Goal: Task Accomplishment & Management: Use online tool/utility

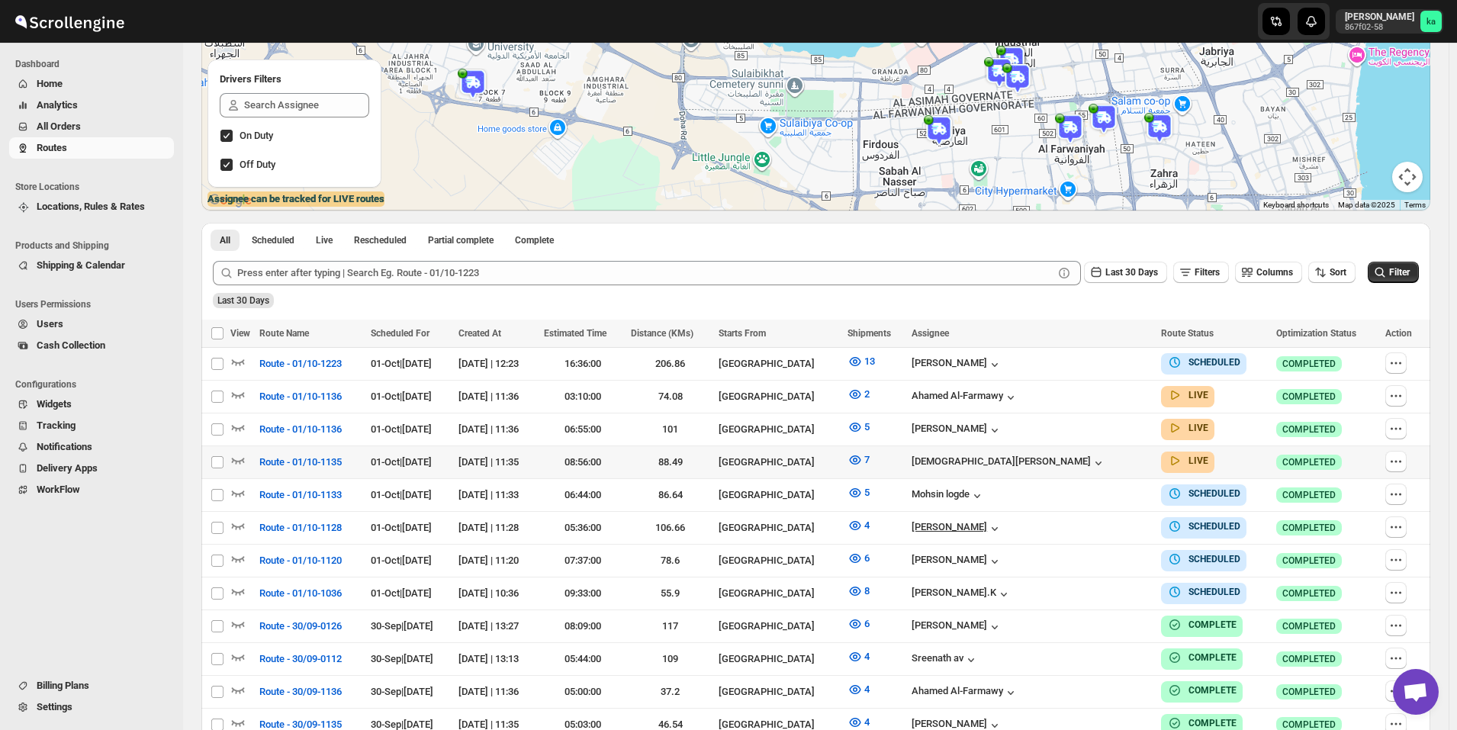
scroll to position [305, 0]
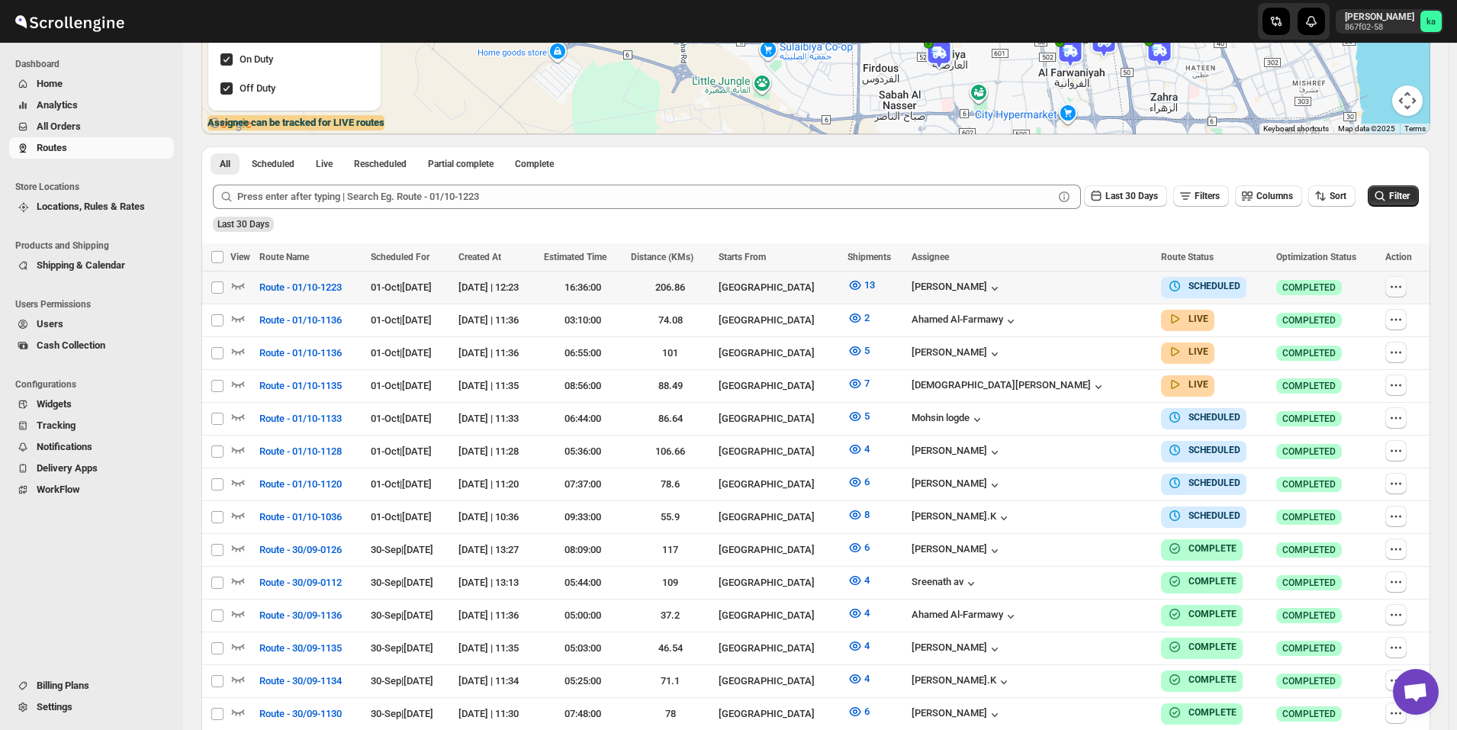
click at [1401, 287] on icon "button" at bounding box center [1400, 286] width 2 height 2
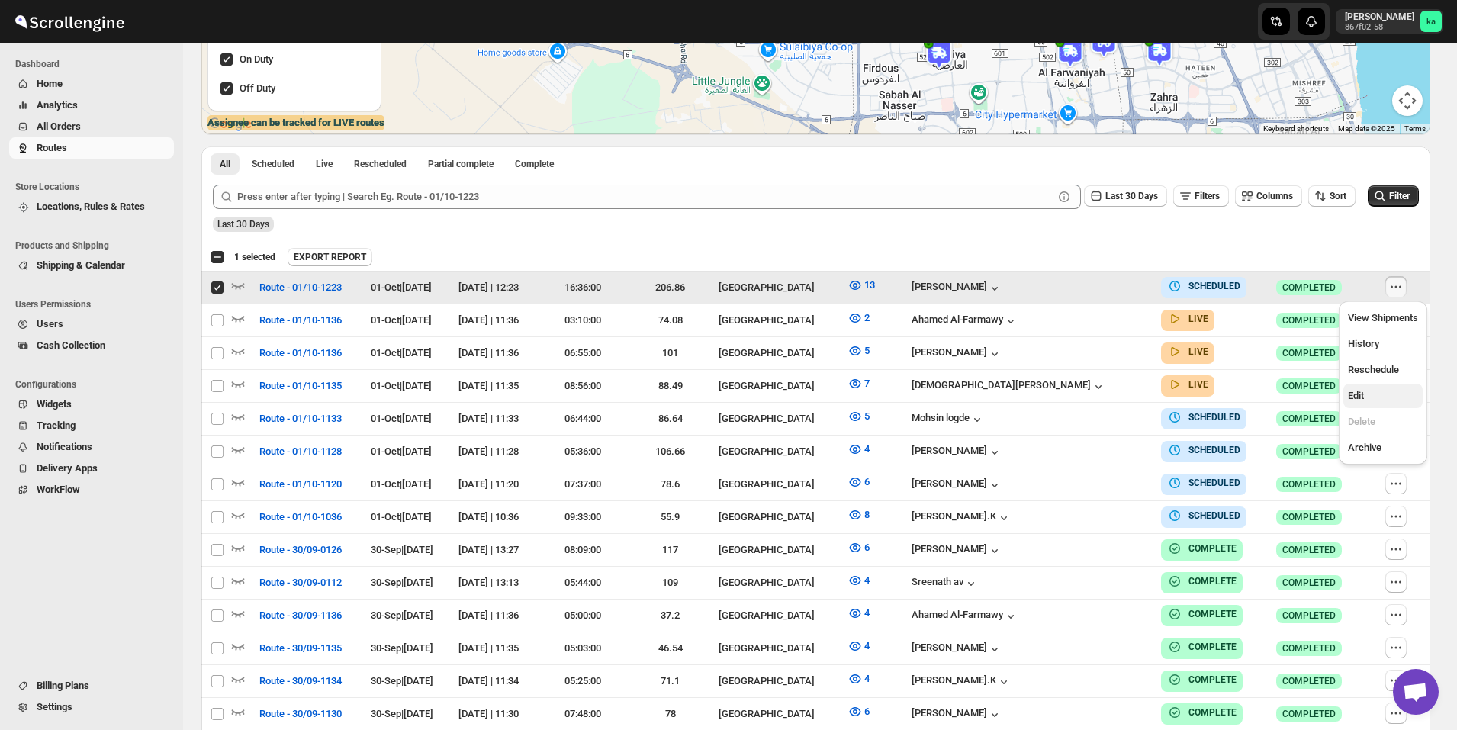
click at [1369, 399] on span "Edit" at bounding box center [1383, 395] width 70 height 15
checkbox input "false"
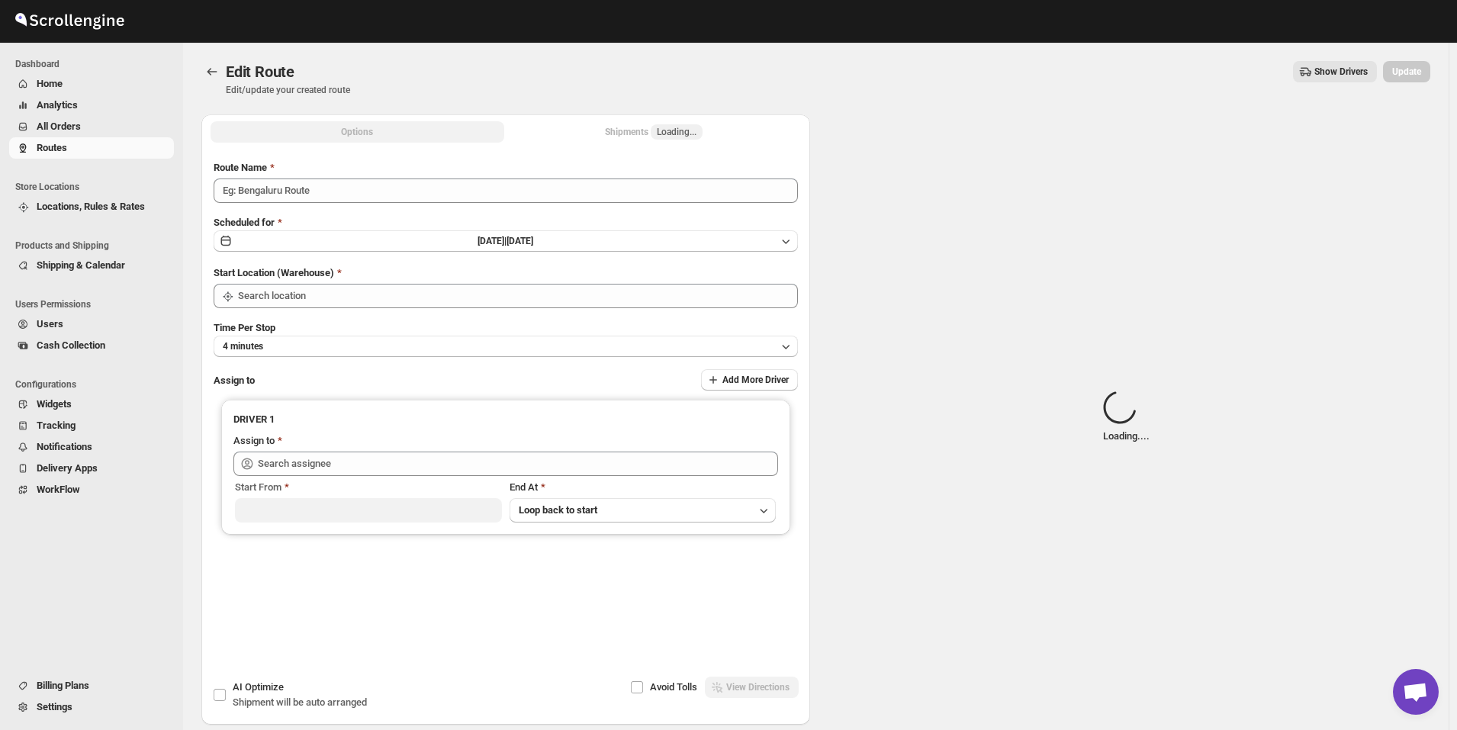
type input "Route - 01/10-1223"
type input "Kuwait City"
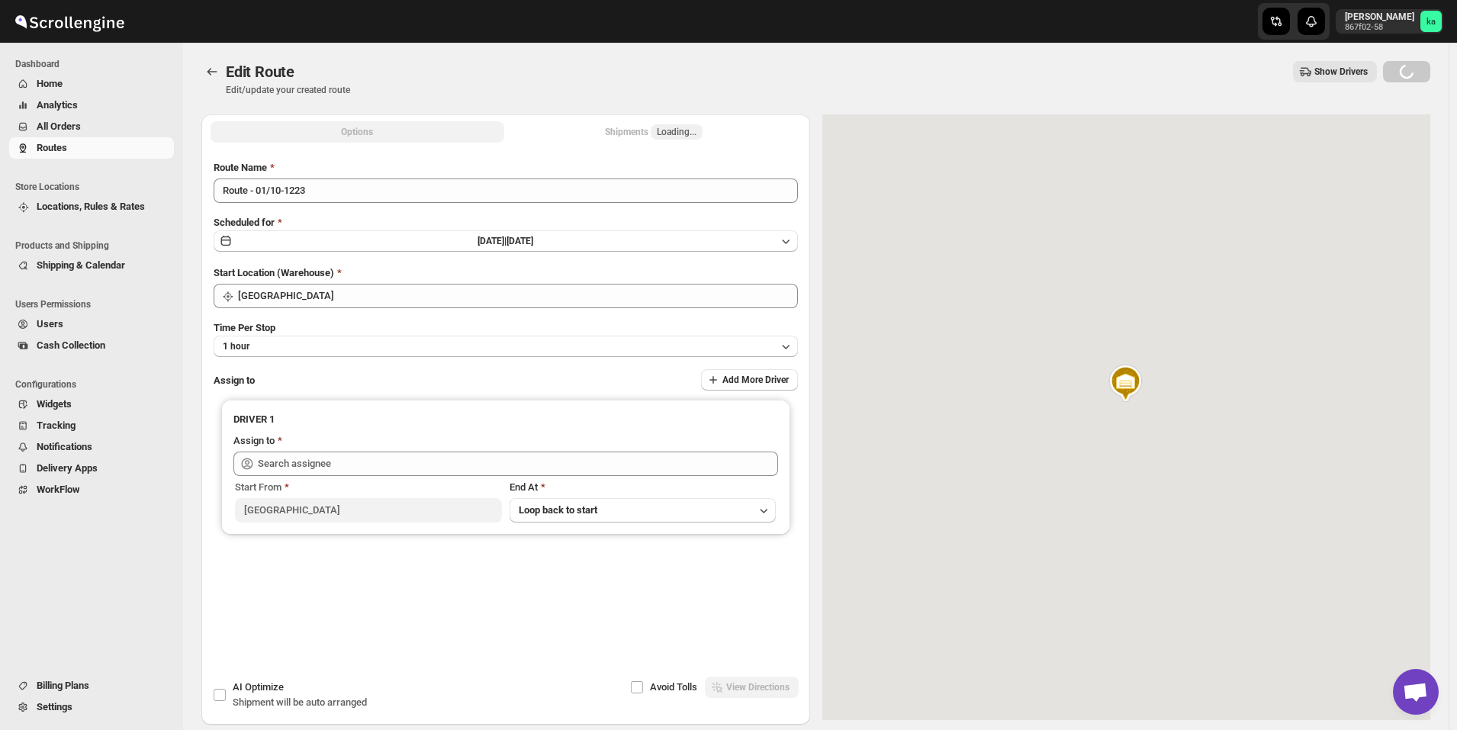
type input "kiberu richard (kiberurichard447@gmail.com)"
click at [638, 131] on div "Shipments Loading..." at bounding box center [654, 131] width 98 height 15
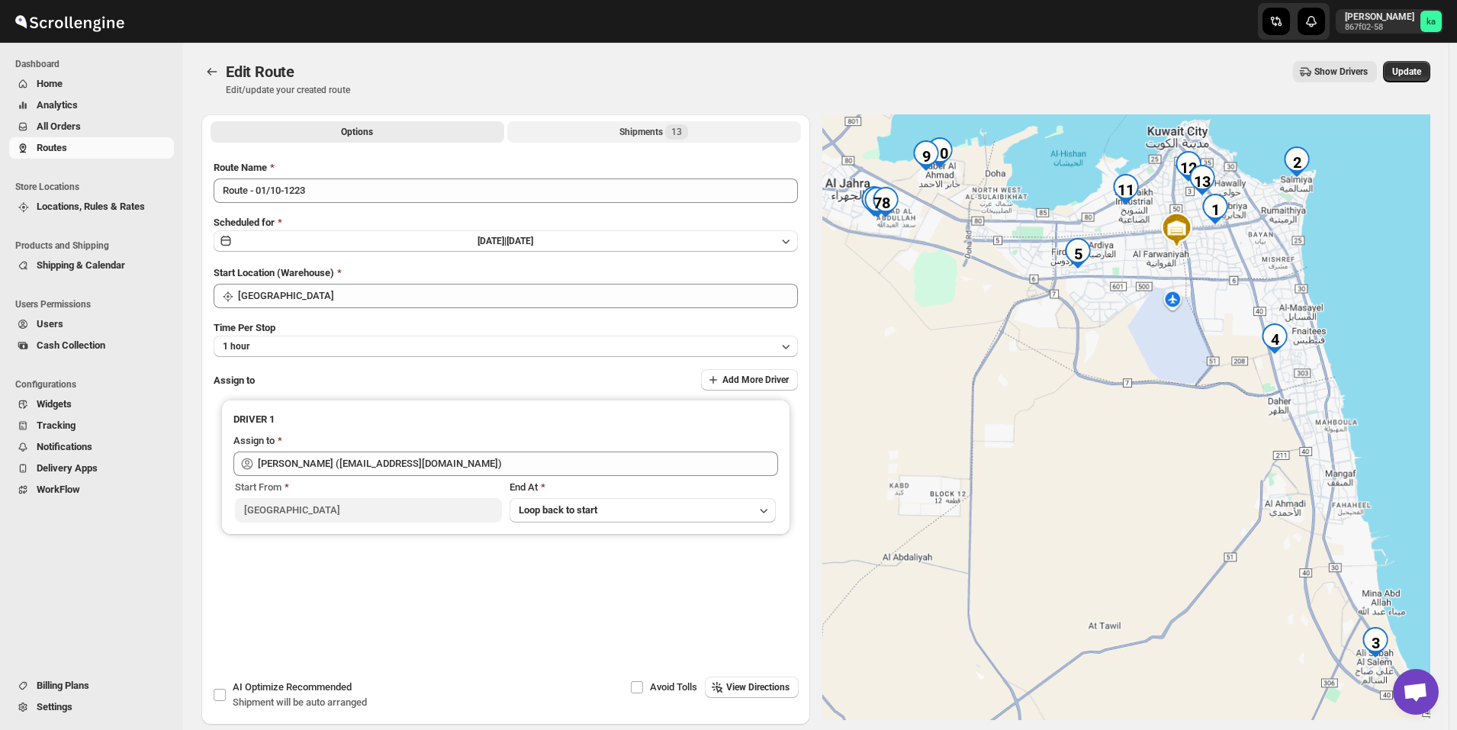
click at [637, 131] on div "Shipments 13" at bounding box center [653, 131] width 69 height 15
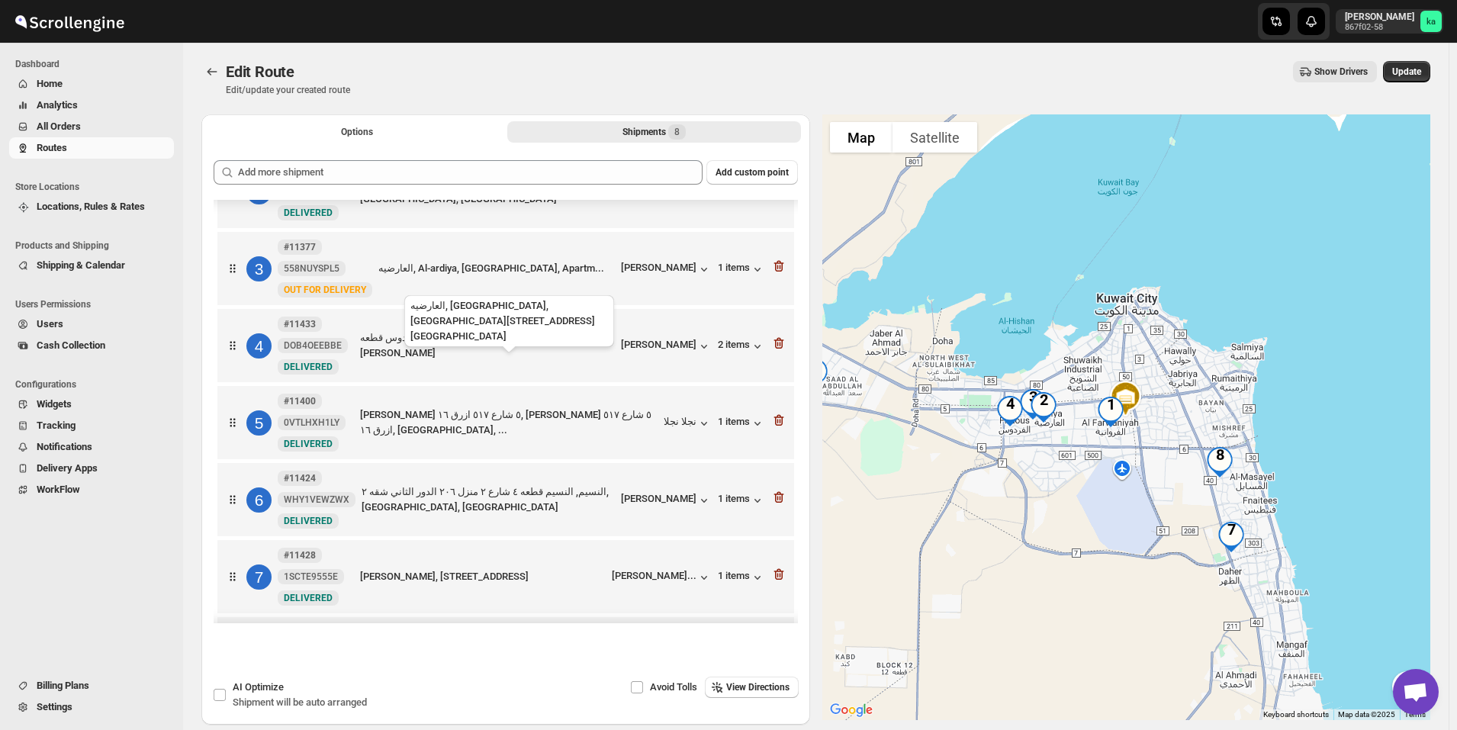
scroll to position [201, 0]
